Goal: Transaction & Acquisition: Download file/media

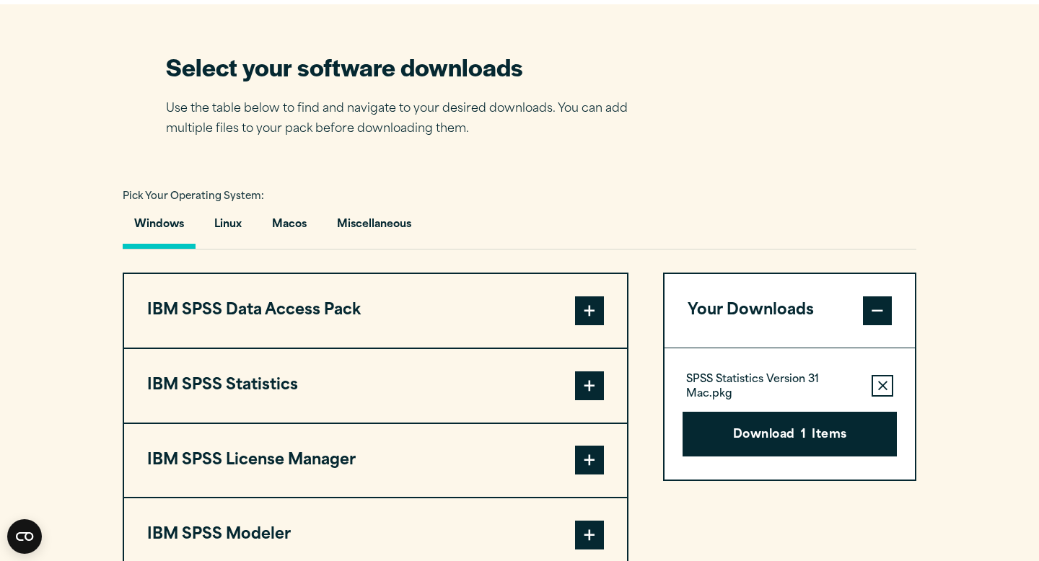
scroll to position [907, 0]
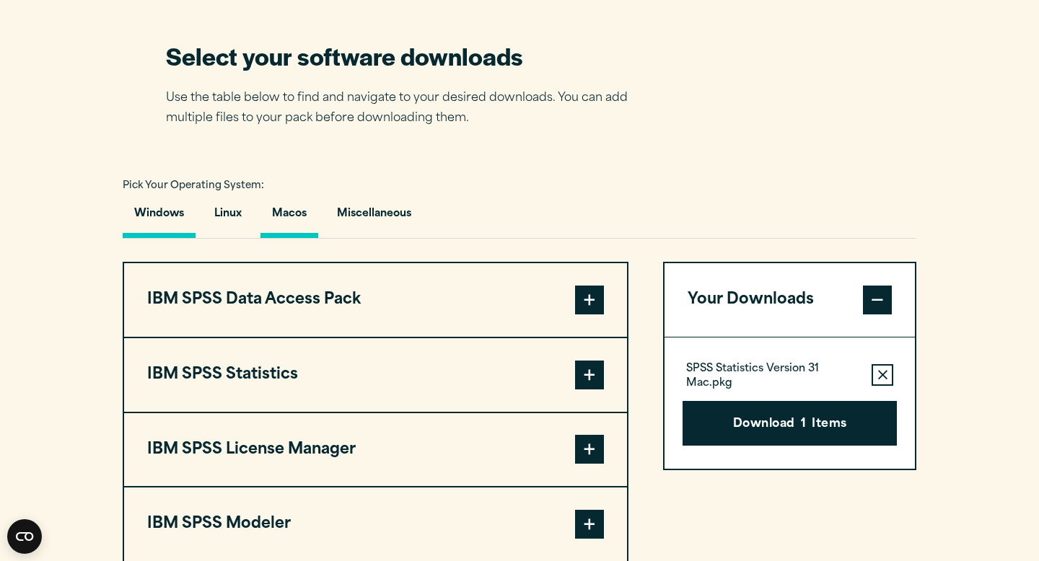
click at [286, 202] on button "Macos" at bounding box center [289, 217] width 58 height 41
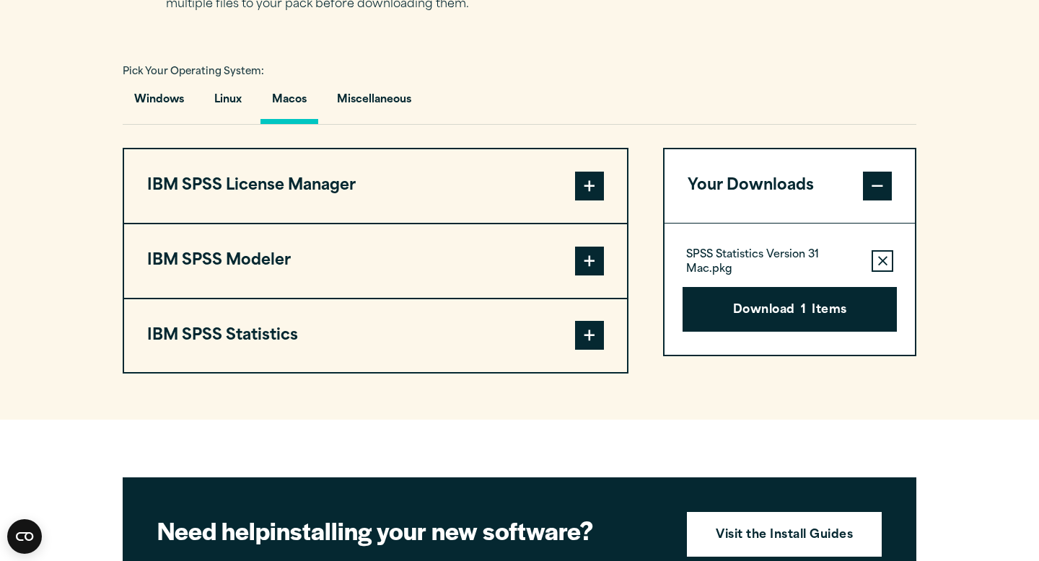
scroll to position [1037, 0]
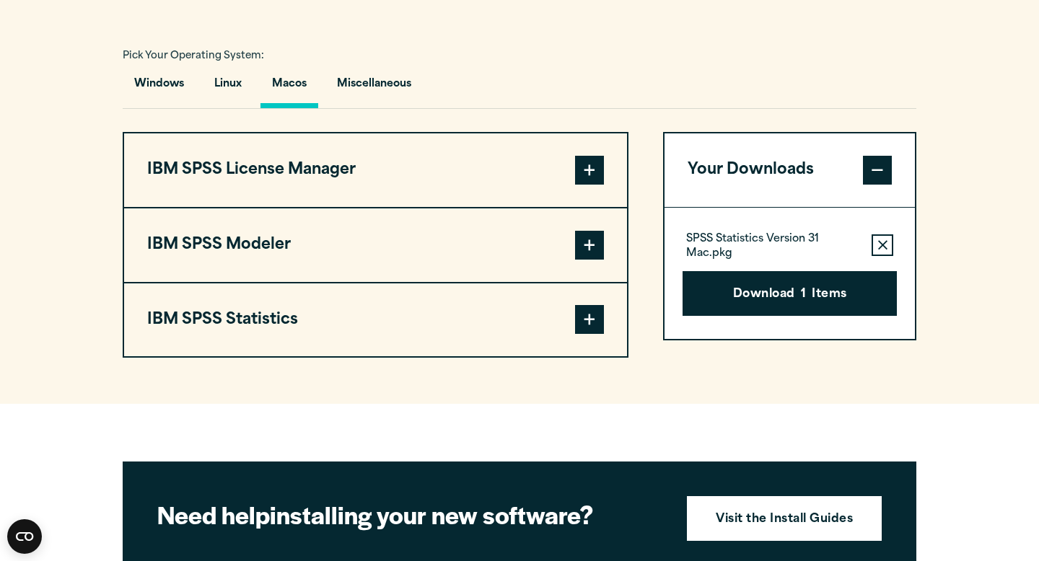
click at [477, 337] on button "IBM SPSS Statistics" at bounding box center [375, 320] width 503 height 74
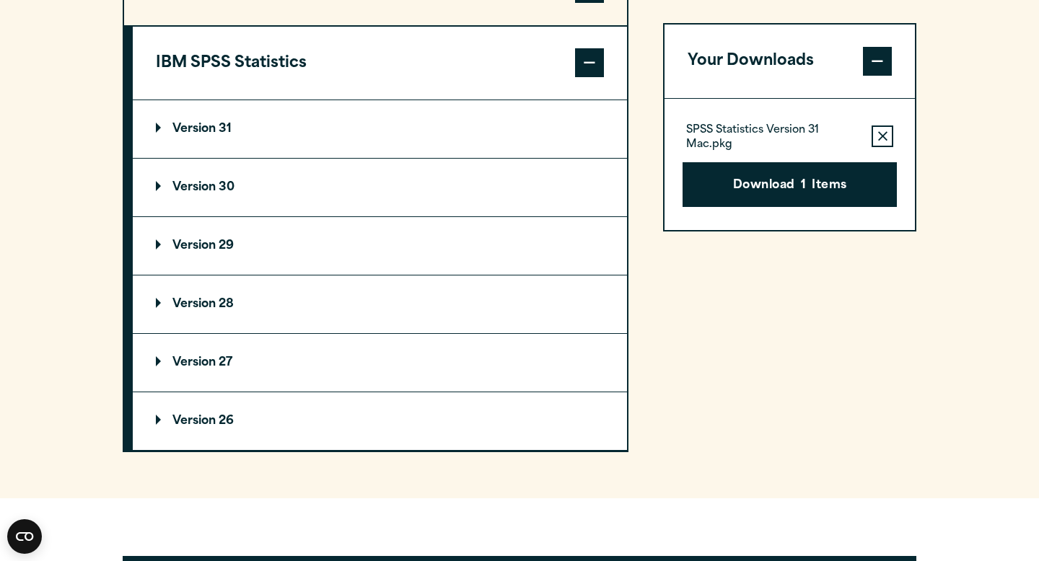
scroll to position [1297, 0]
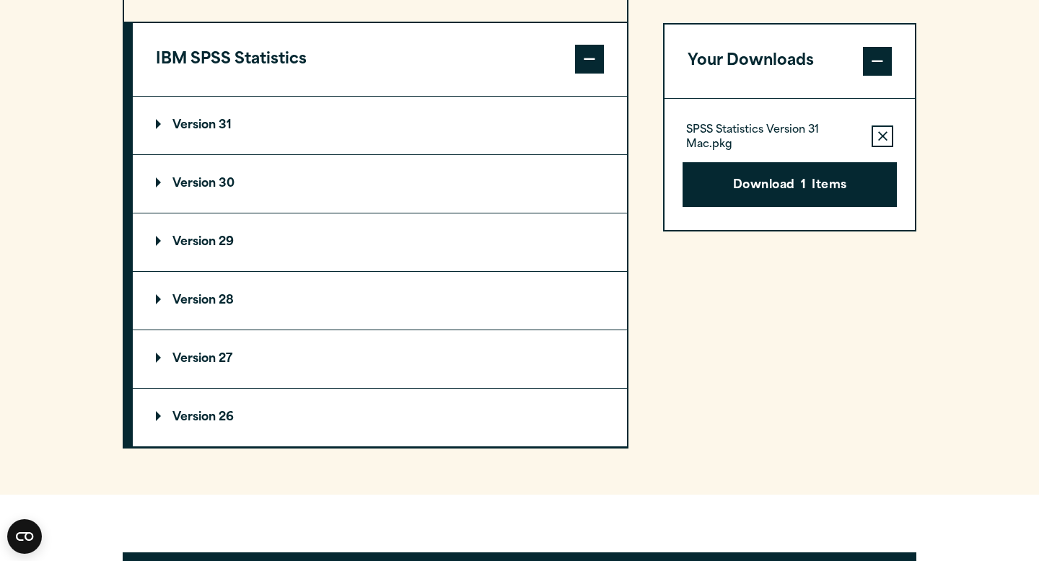
click at [227, 237] on summary "Version 29" at bounding box center [380, 243] width 494 height 58
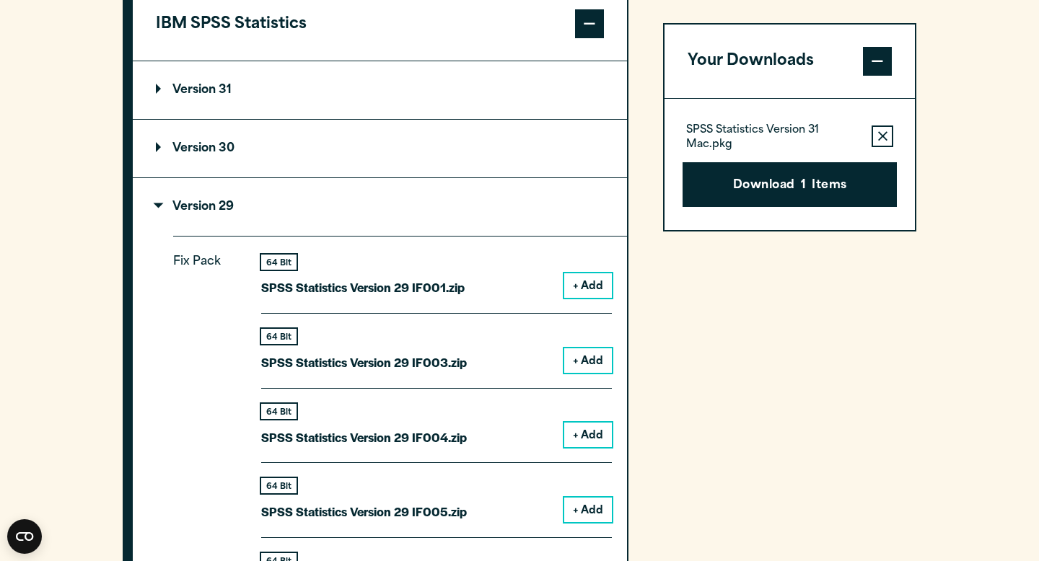
scroll to position [1327, 0]
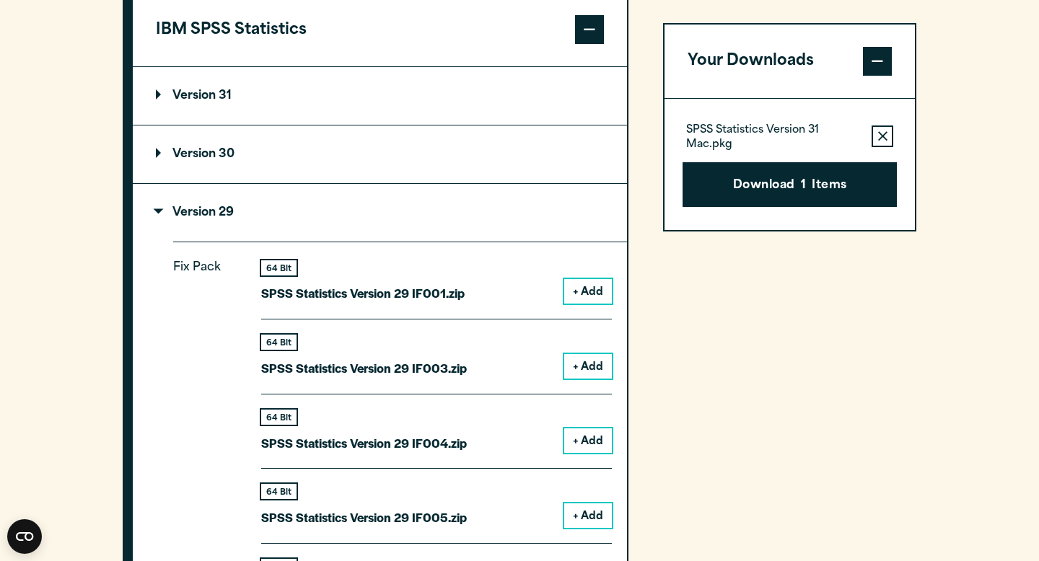
click at [592, 291] on button "+ Add" at bounding box center [588, 291] width 48 height 25
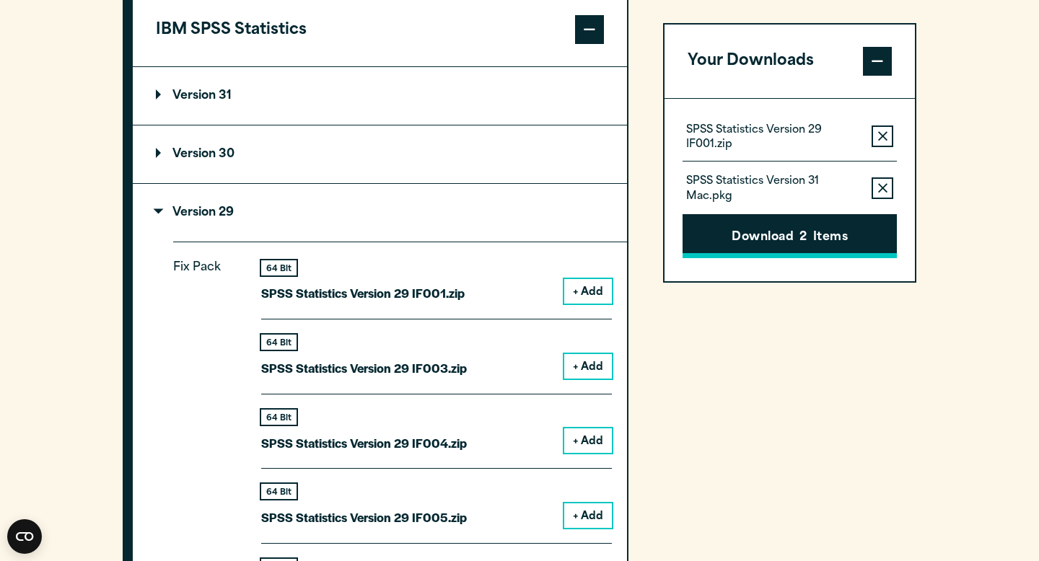
click at [880, 186] on icon "button" at bounding box center [882, 187] width 9 height 9
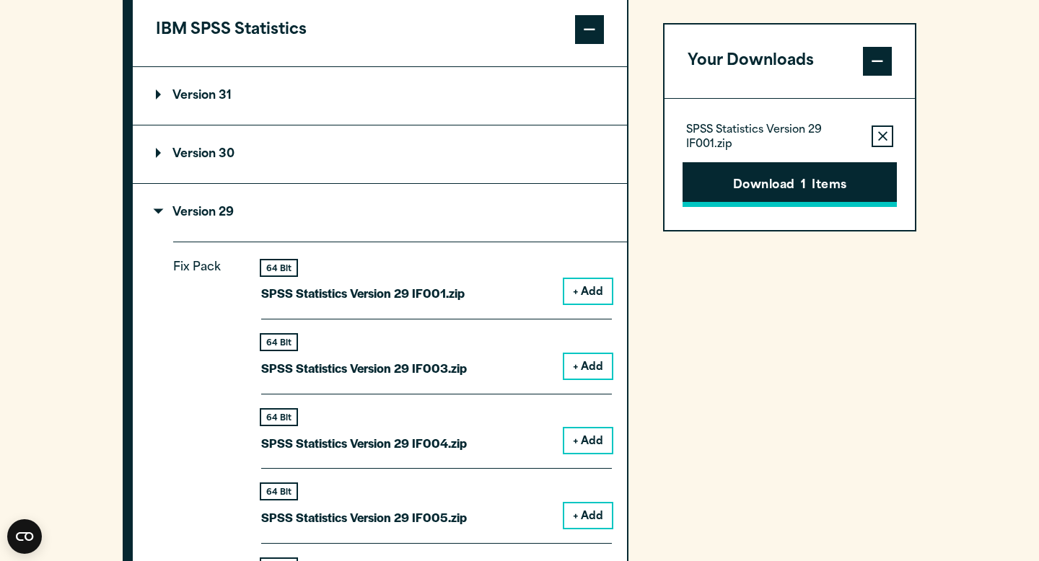
click at [857, 185] on button "Download 1 Items" at bounding box center [789, 184] width 214 height 45
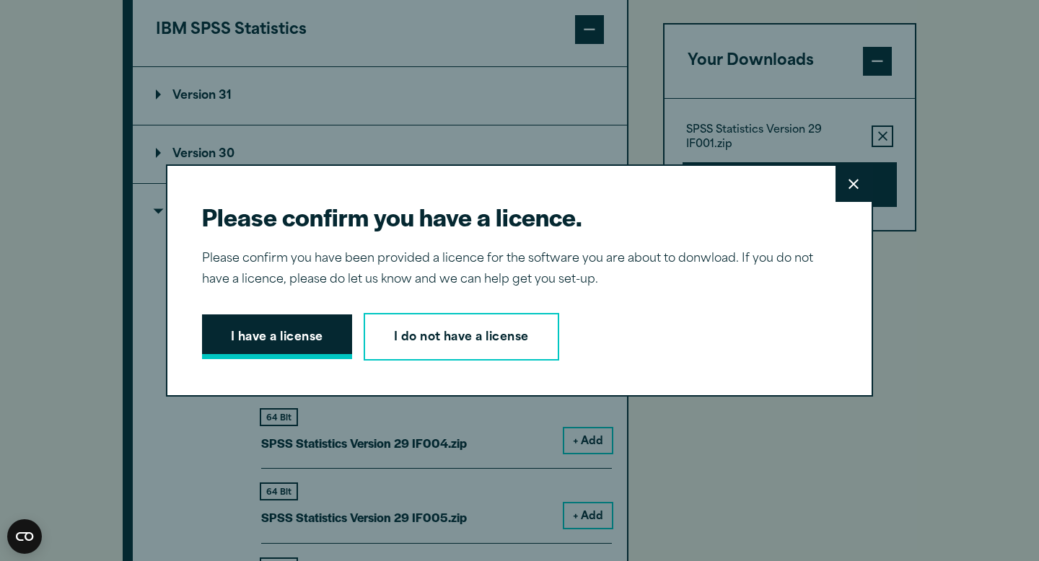
click at [270, 347] on button "I have a license" at bounding box center [277, 337] width 150 height 45
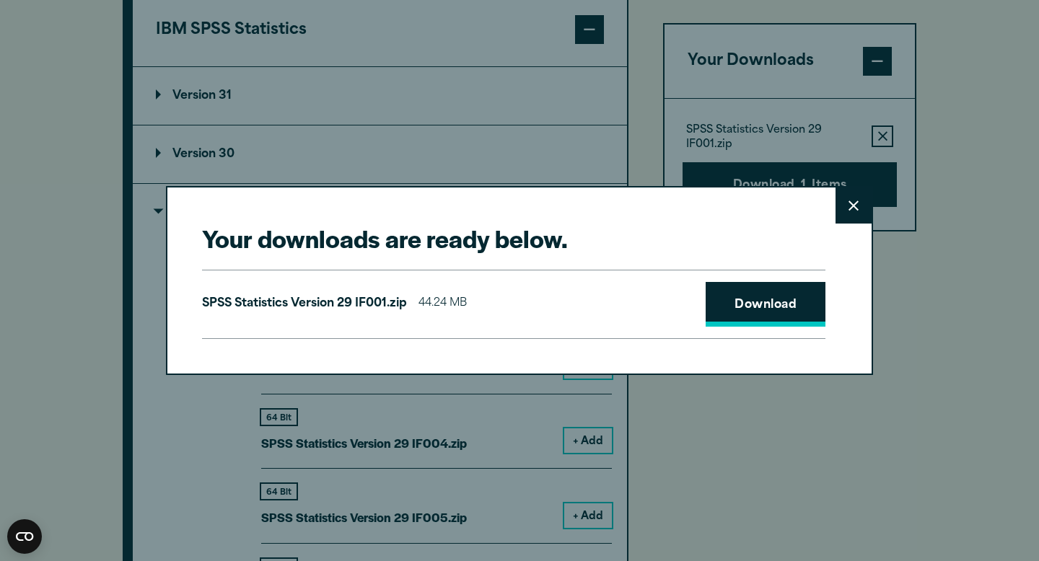
click at [757, 291] on link "Download" at bounding box center [765, 304] width 120 height 45
click at [850, 201] on icon at bounding box center [853, 206] width 10 height 11
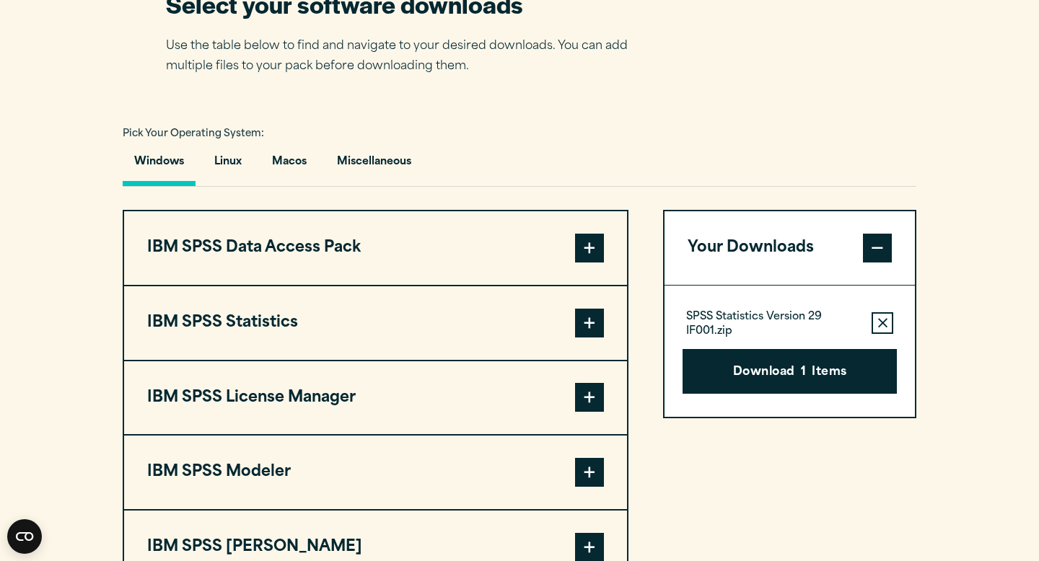
scroll to position [947, 0]
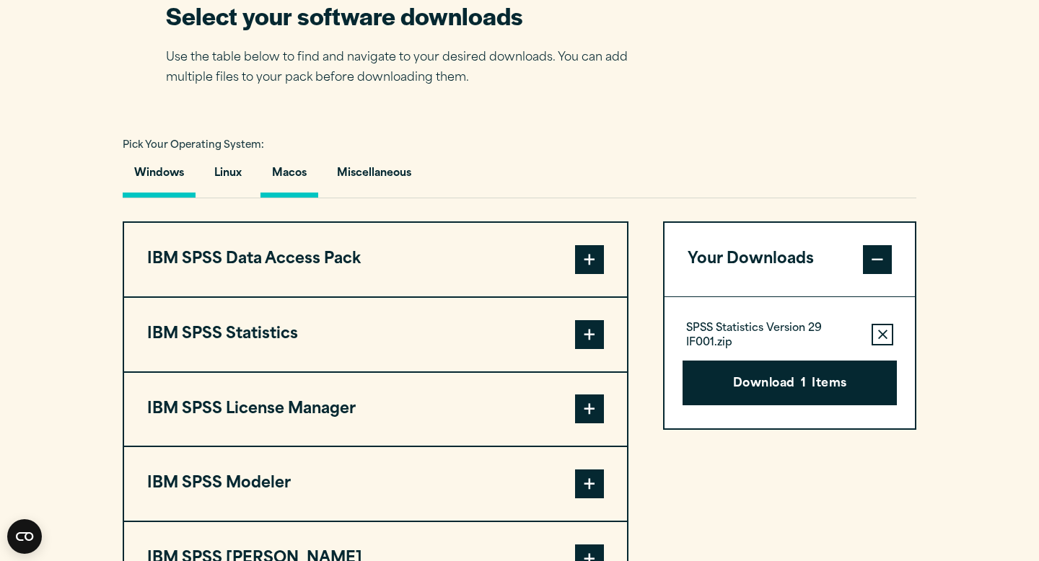
click at [289, 180] on button "Macos" at bounding box center [289, 177] width 58 height 41
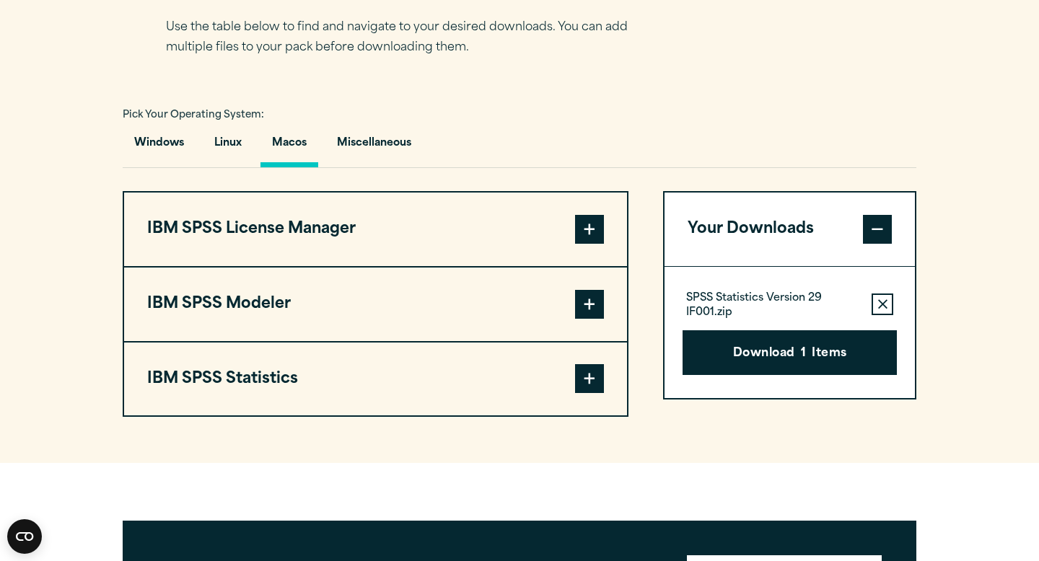
click at [429, 370] on button "IBM SPSS Statistics" at bounding box center [375, 380] width 503 height 74
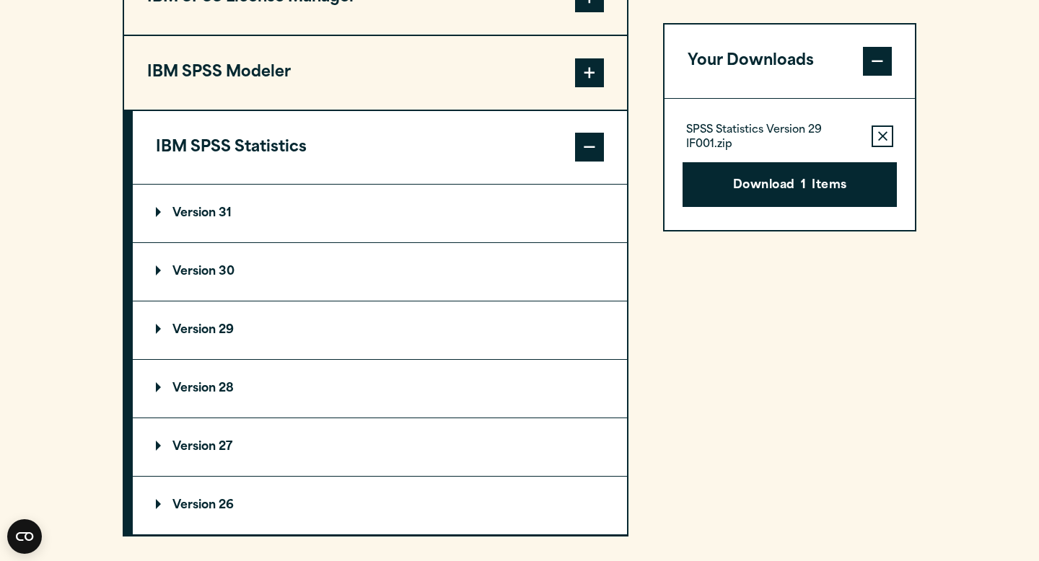
scroll to position [1254, 0]
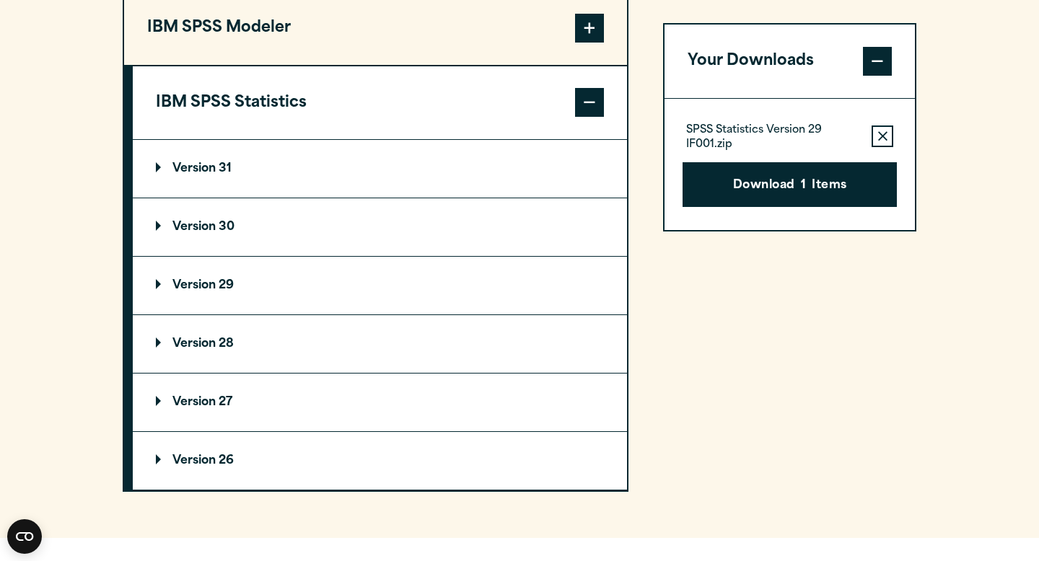
click at [229, 306] on summary "Version 29" at bounding box center [380, 286] width 494 height 58
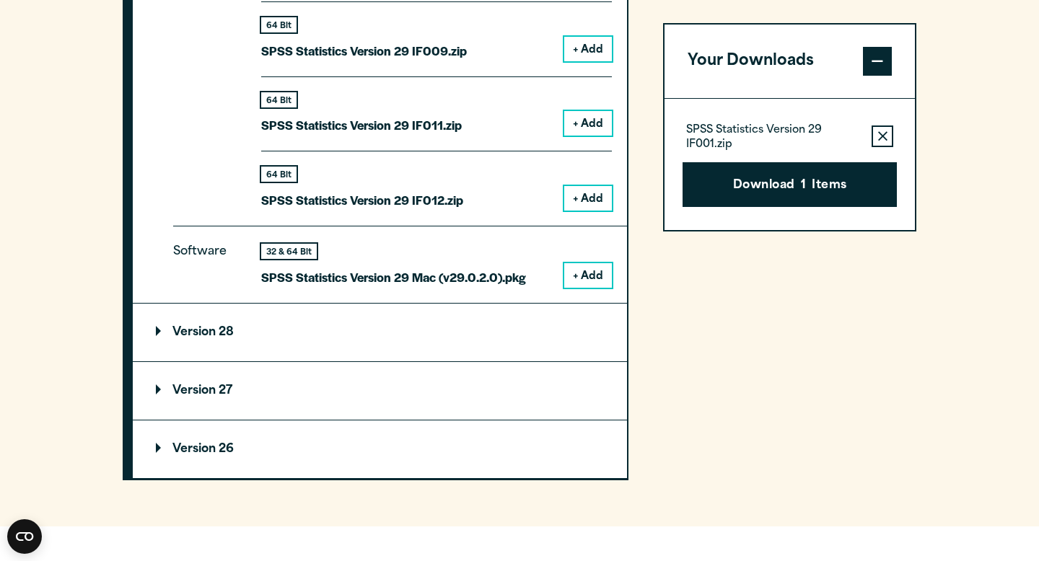
scroll to position [2031, 0]
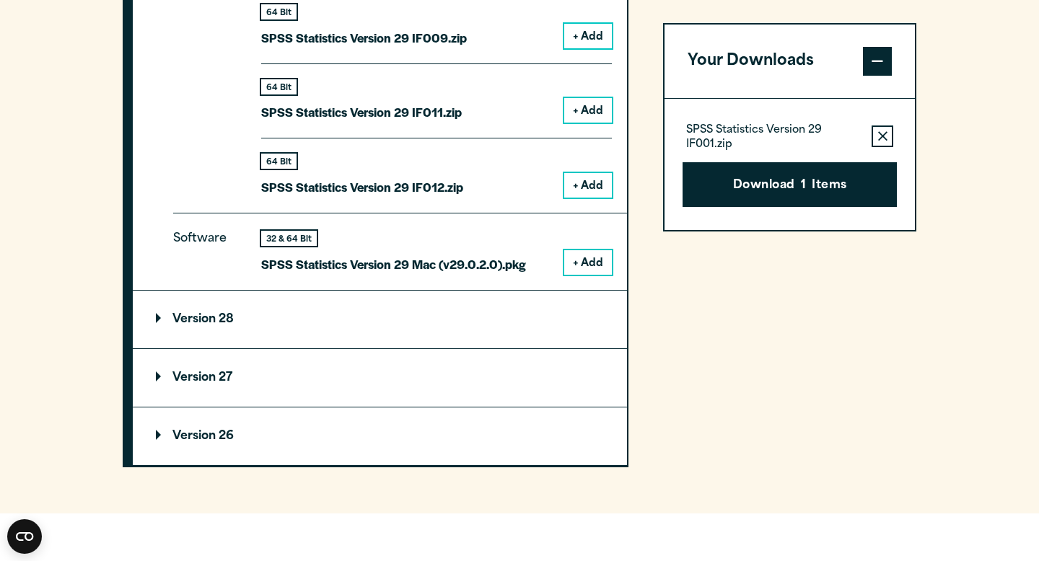
click at [599, 270] on button "+ Add" at bounding box center [588, 262] width 48 height 25
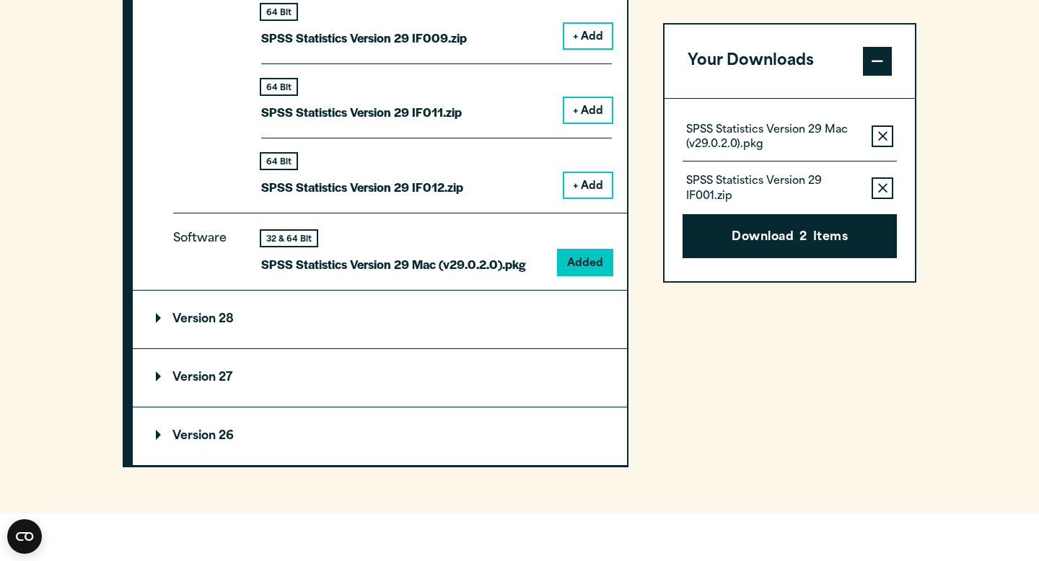
click at [879, 185] on icon "button" at bounding box center [882, 187] width 9 height 9
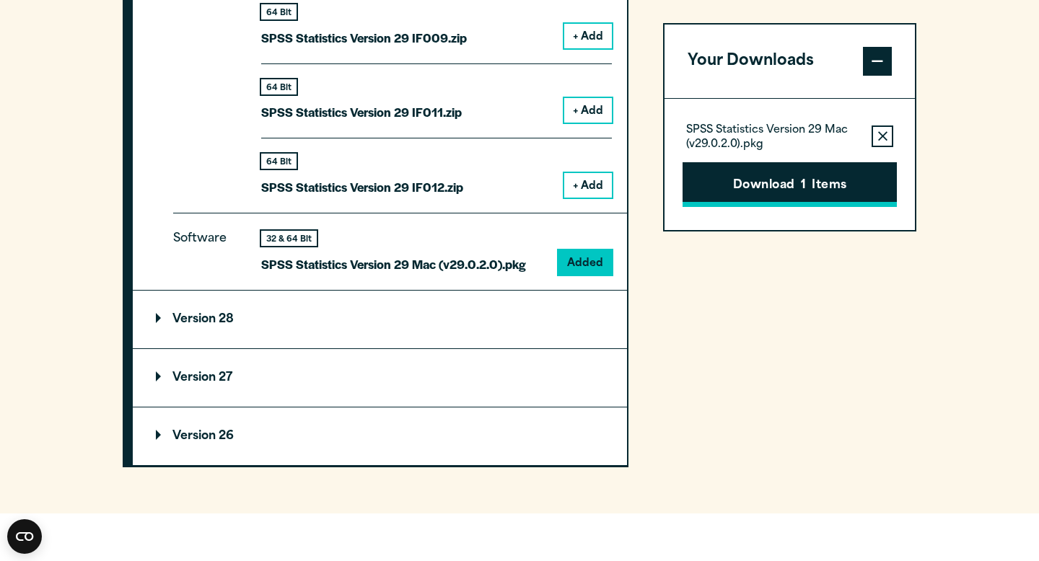
click at [847, 183] on button "Download 1 Items" at bounding box center [789, 184] width 214 height 45
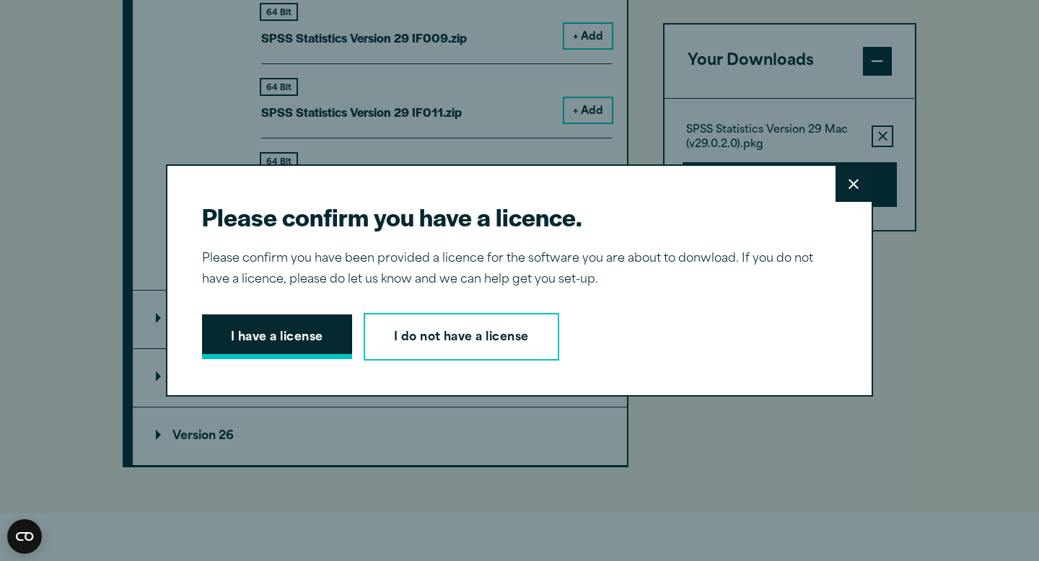
click at [290, 327] on button "I have a license" at bounding box center [277, 337] width 150 height 45
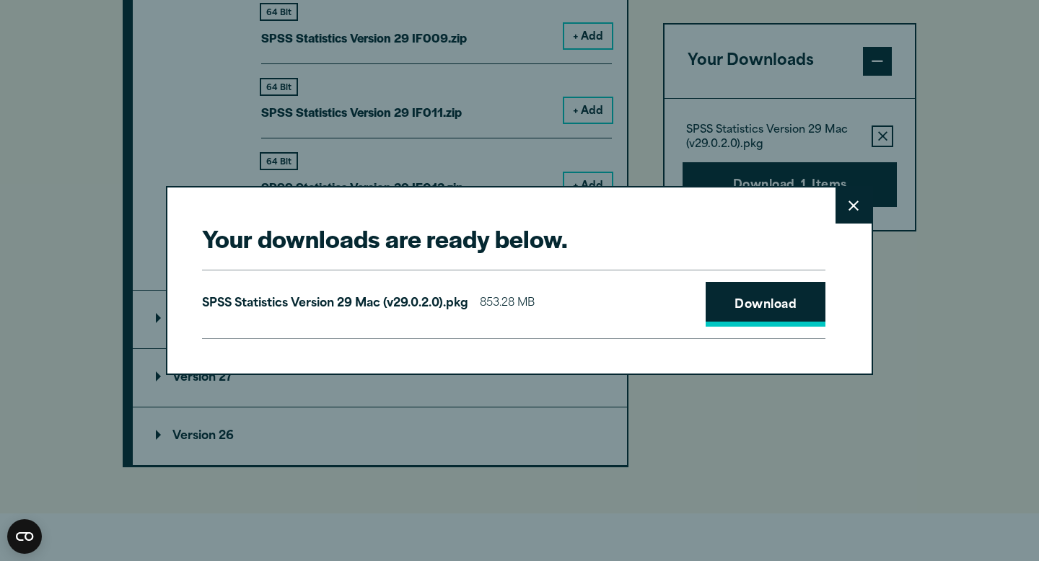
click at [725, 288] on link "Download" at bounding box center [765, 304] width 120 height 45
click at [851, 209] on icon at bounding box center [853, 206] width 10 height 11
